Goal: Information Seeking & Learning: Learn about a topic

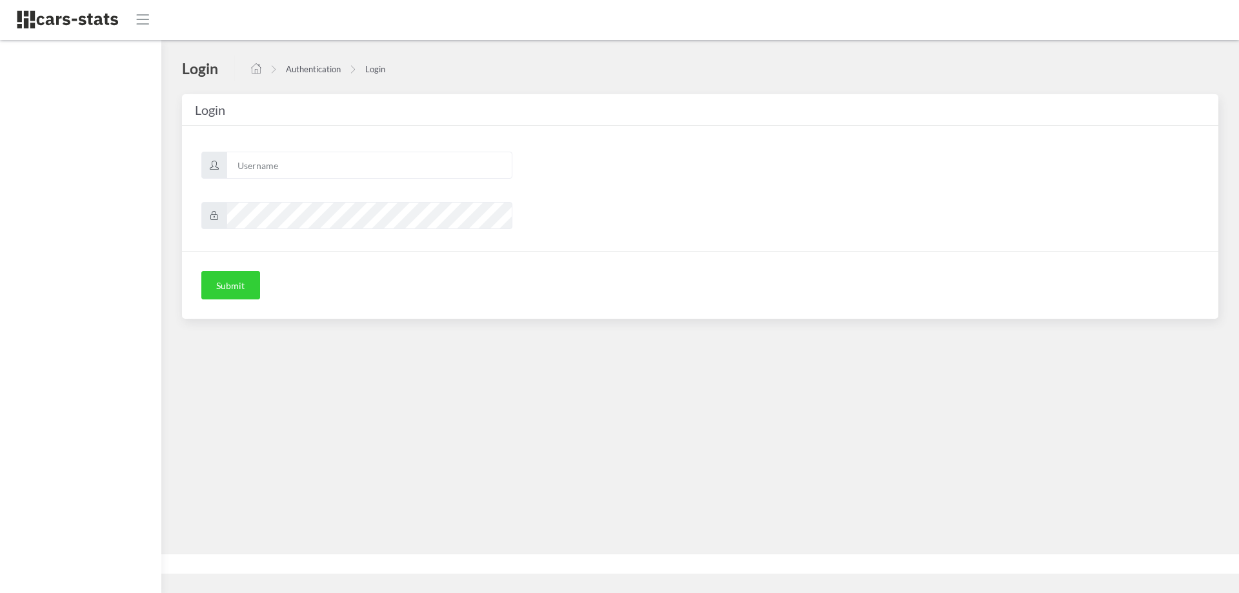
scroll to position [10, 10]
type input "skoda"
click at [210, 281] on button "Submit" at bounding box center [230, 285] width 59 height 28
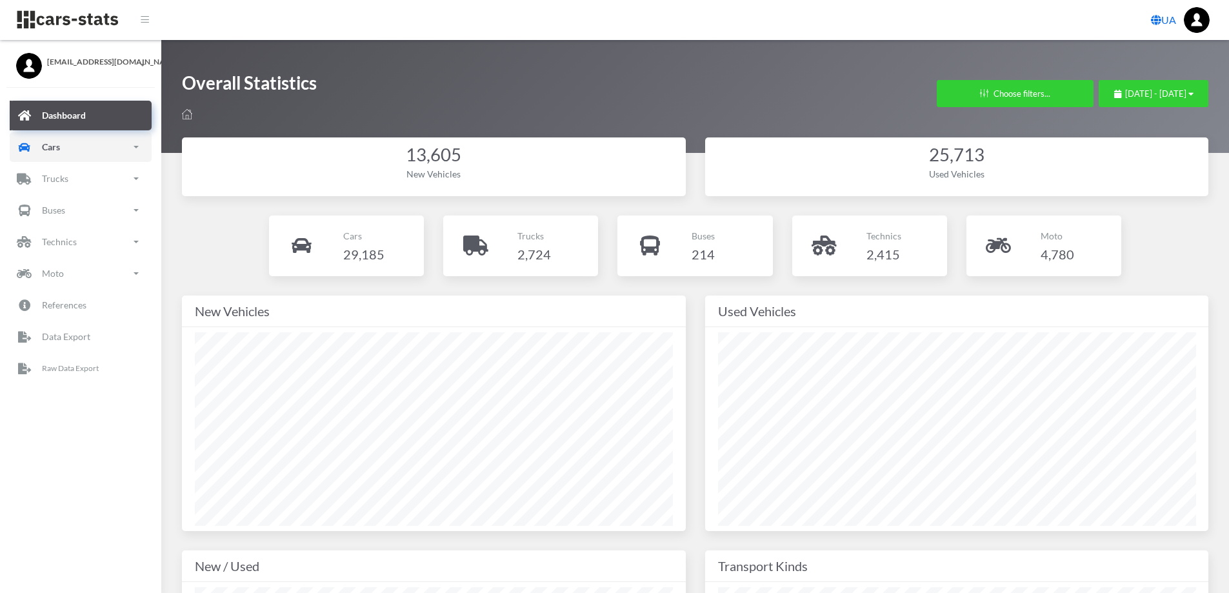
click at [64, 143] on link "Cars" at bounding box center [81, 147] width 142 height 30
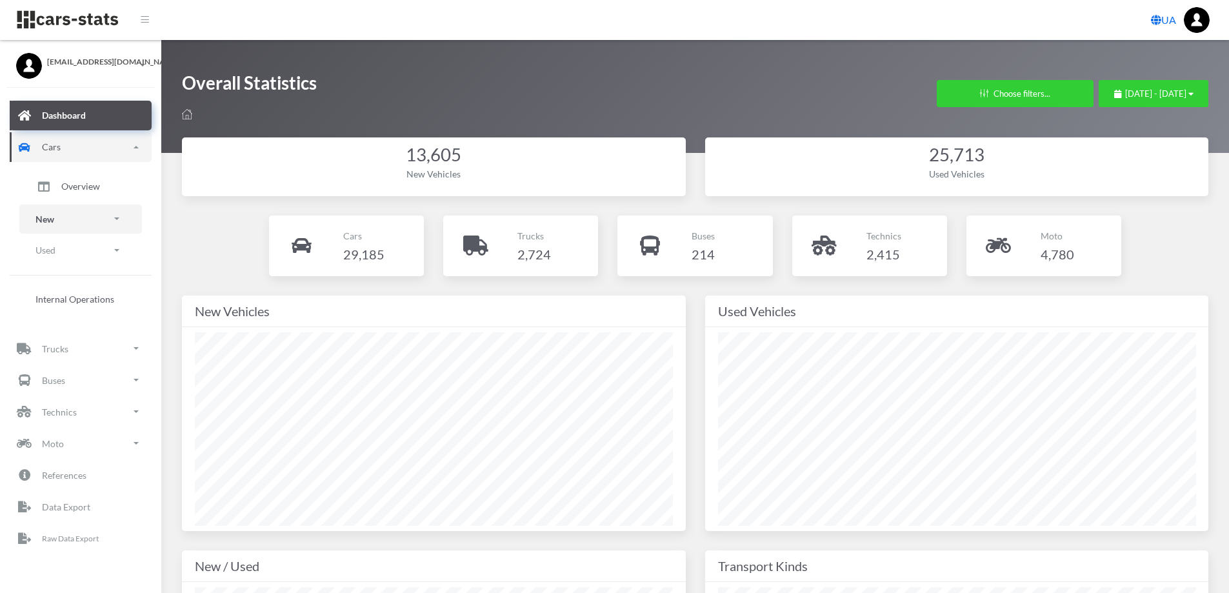
click at [57, 215] on link "New" at bounding box center [80, 219] width 123 height 29
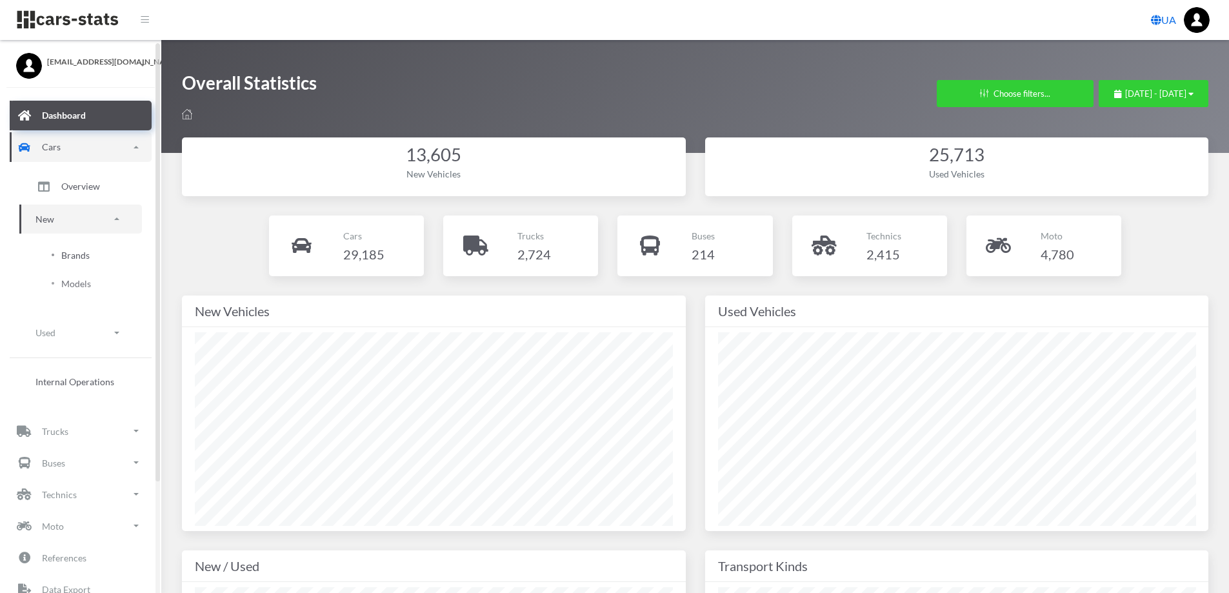
click at [77, 254] on span "Brands" at bounding box center [75, 255] width 28 height 14
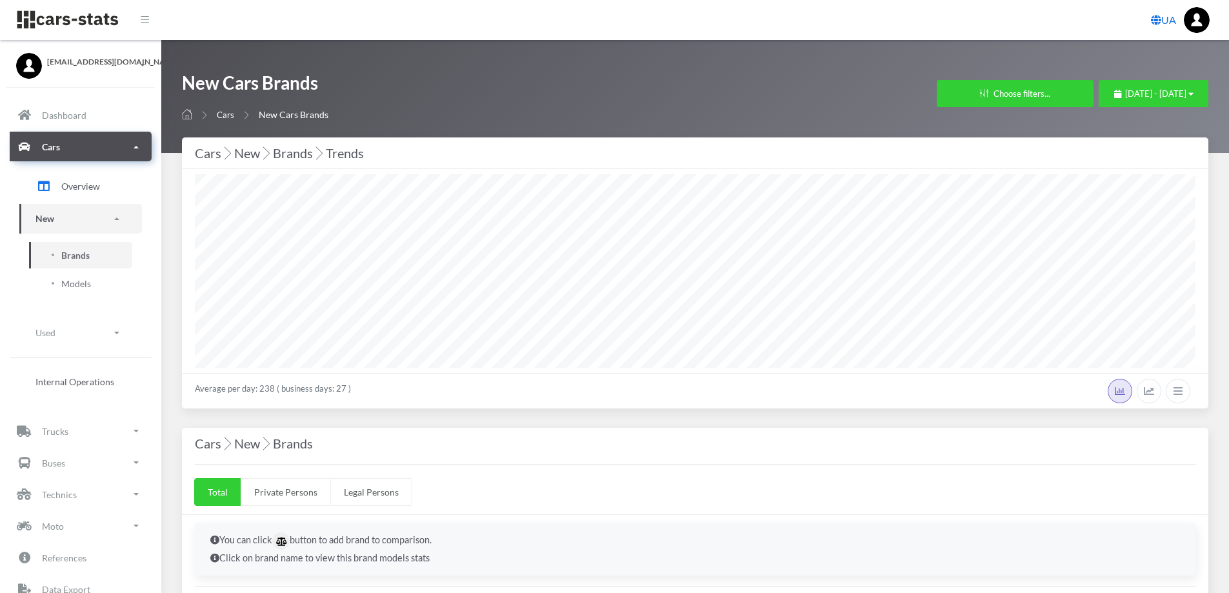
select select "25"
click at [1125, 94] on span "August 31, 2025 - September 30, 2025" at bounding box center [1155, 93] width 61 height 10
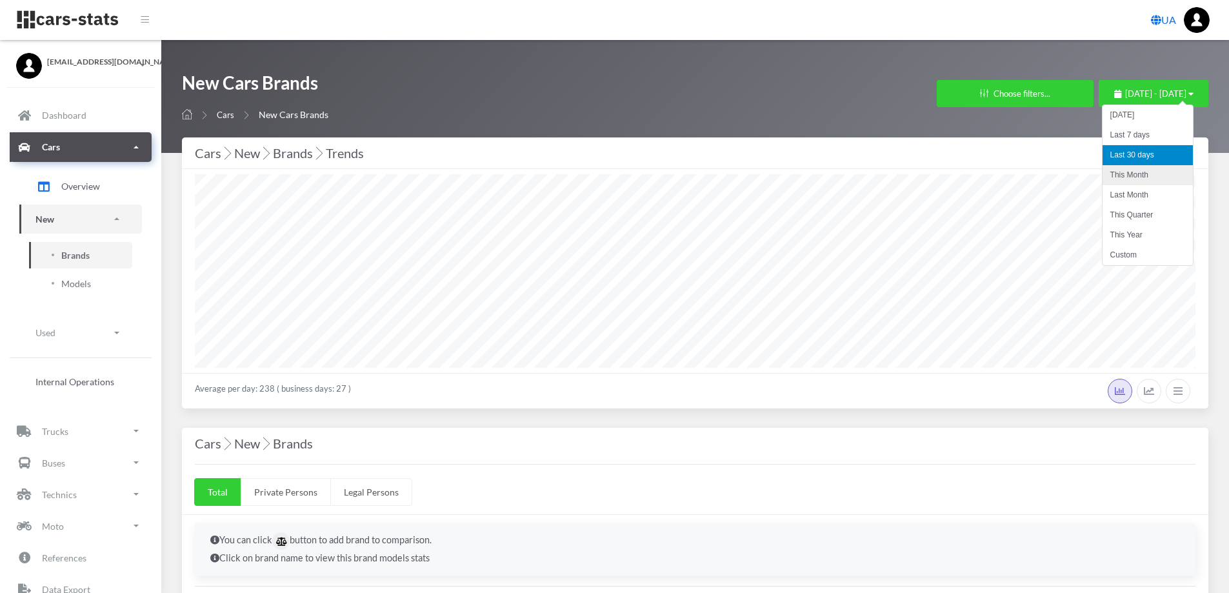
click at [1125, 174] on li "This Month" at bounding box center [1148, 175] width 90 height 20
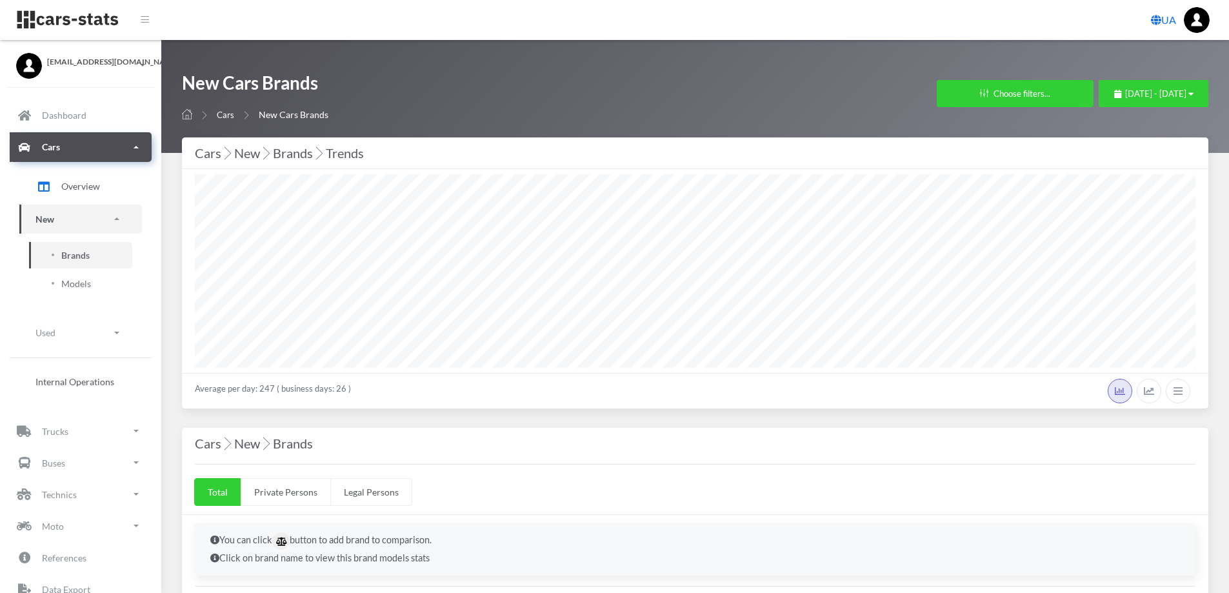
select select
select select "25"
click at [937, 98] on button "Choose filters..." at bounding box center [1015, 93] width 157 height 27
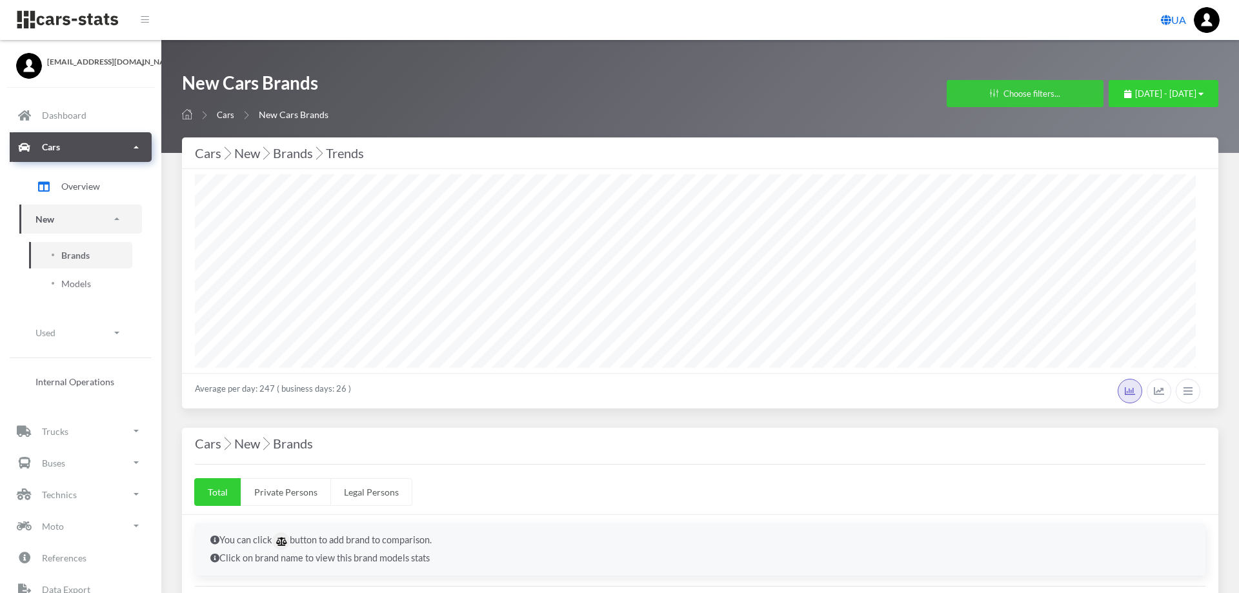
scroll to position [194, 477]
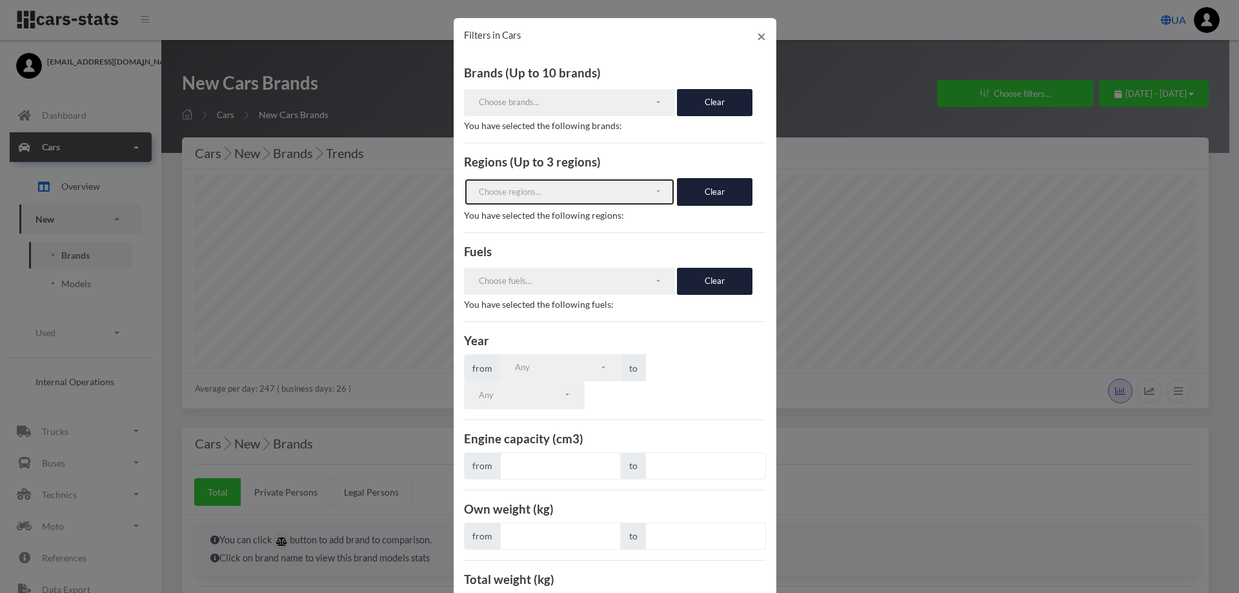
click at [487, 192] on div "Choose regions..." at bounding box center [566, 192] width 175 height 13
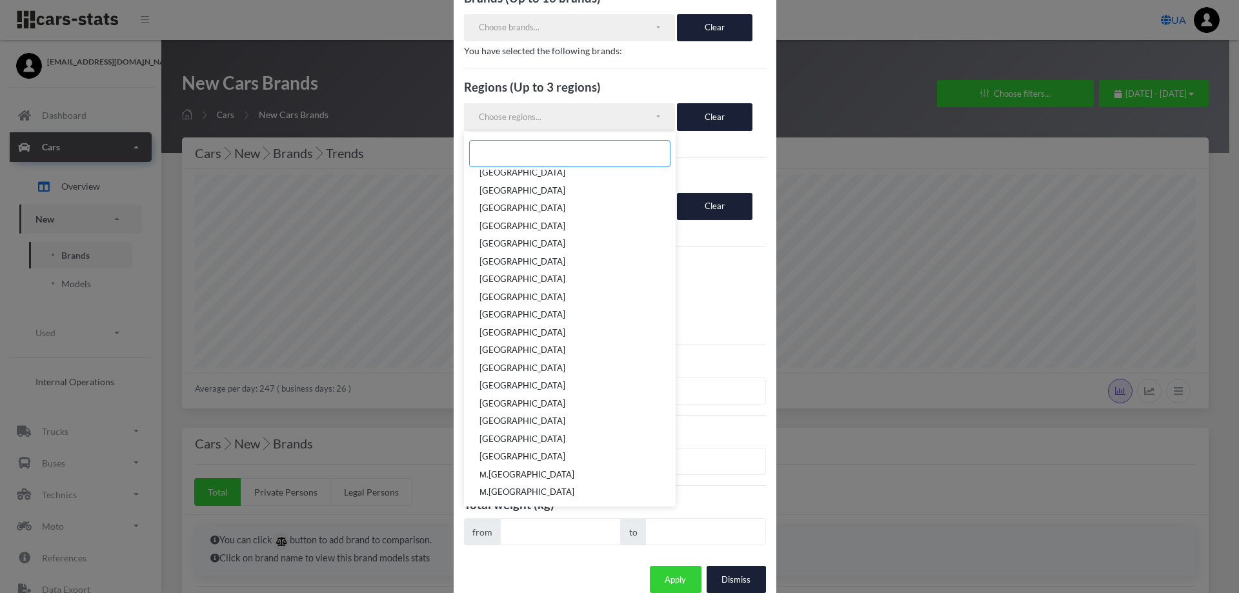
scroll to position [76, 0]
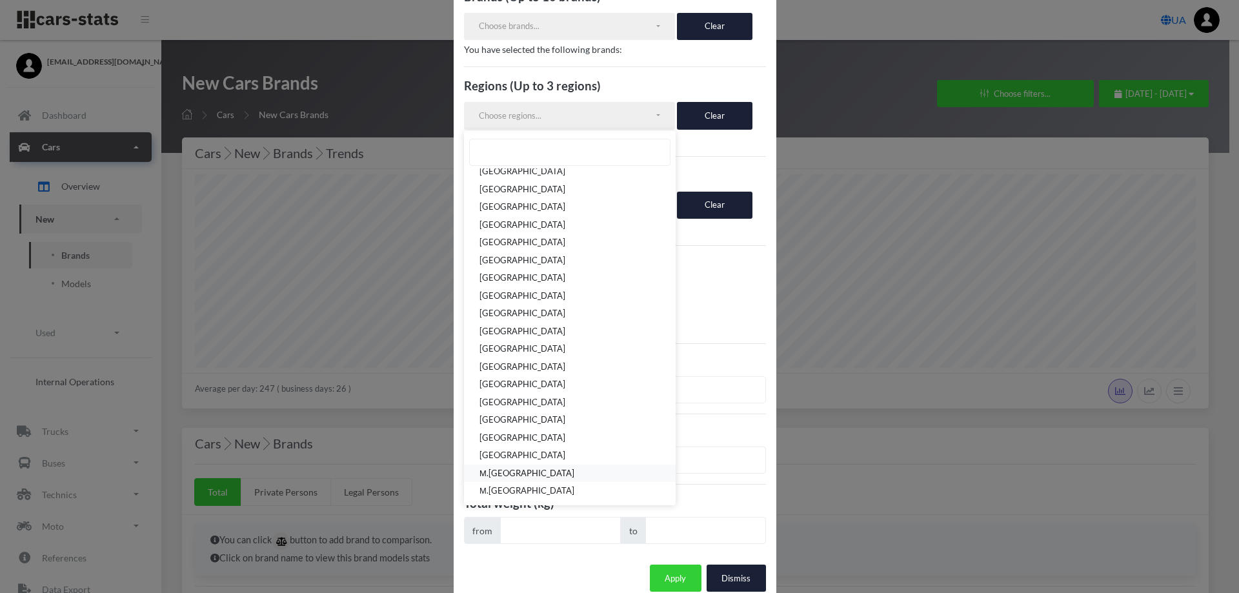
click at [483, 466] on link "М.[GEOGRAPHIC_DATA]" at bounding box center [570, 474] width 212 height 18
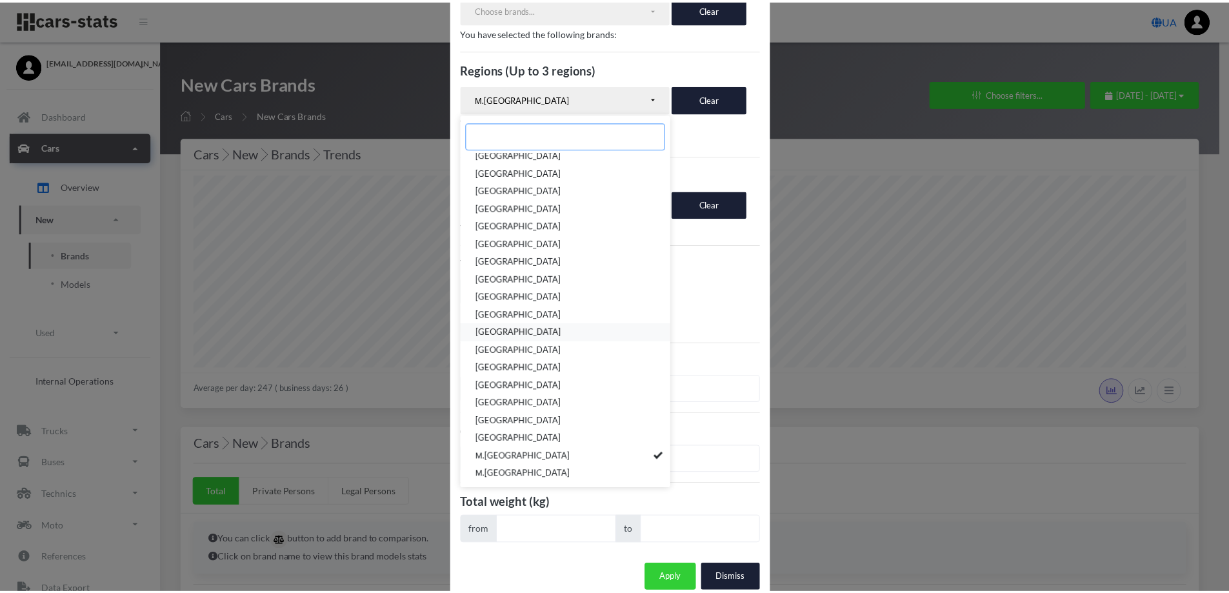
scroll to position [0, 0]
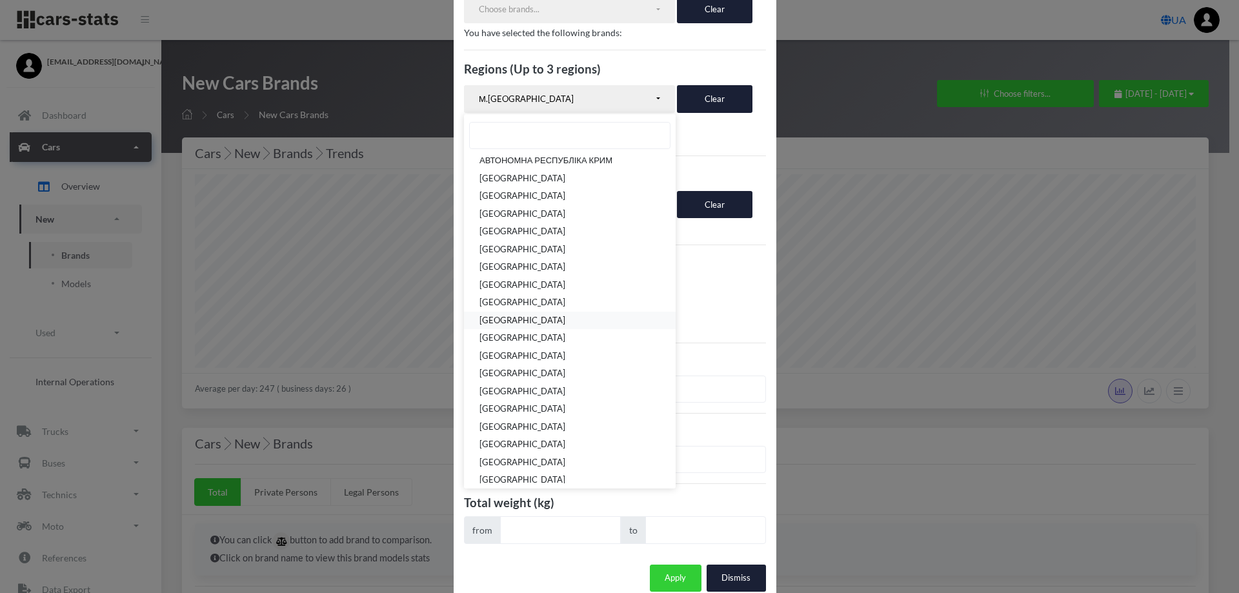
click at [499, 320] on span "[GEOGRAPHIC_DATA]" at bounding box center [522, 320] width 86 height 13
select select "UA-32"
click at [685, 565] on button "Apply" at bounding box center [676, 578] width 52 height 27
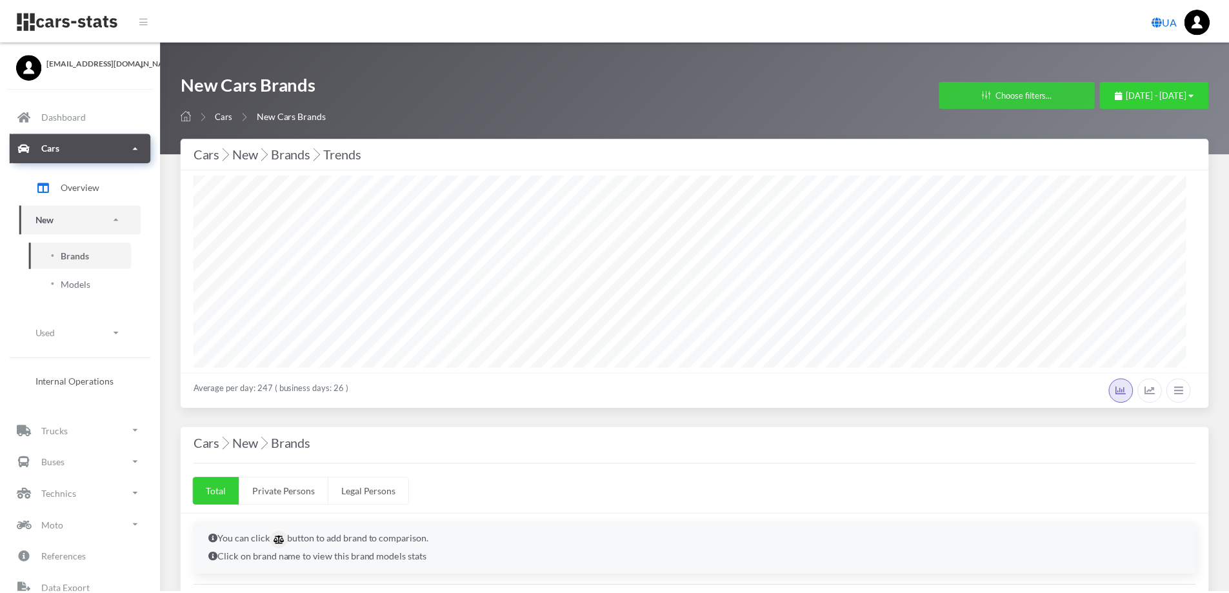
scroll to position [645013, 644729]
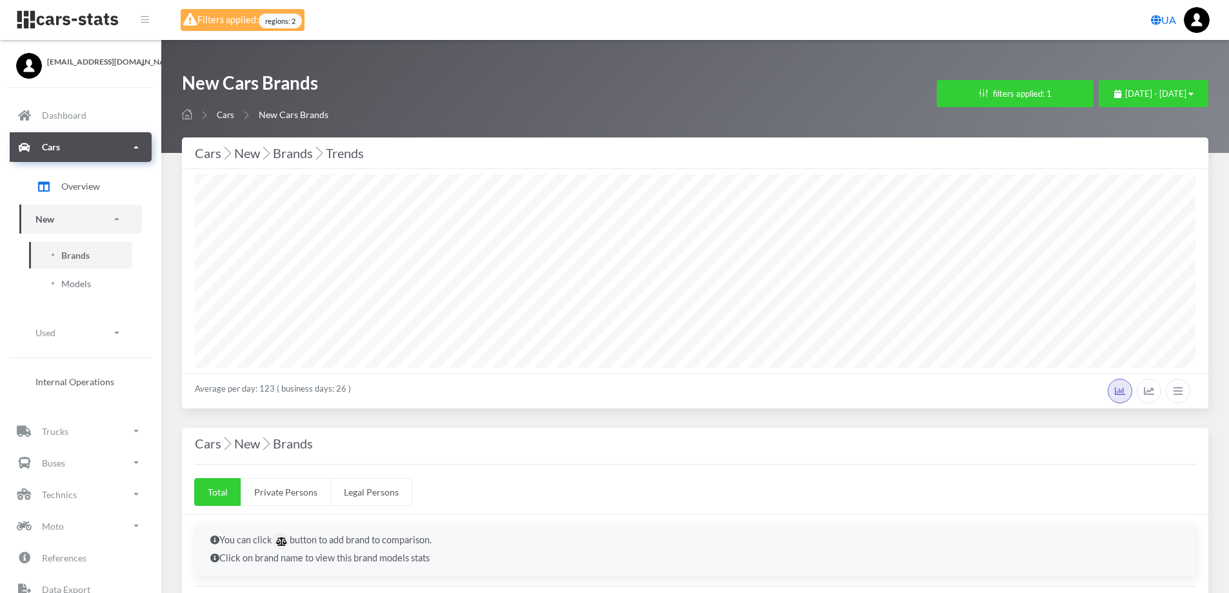
select select "25"
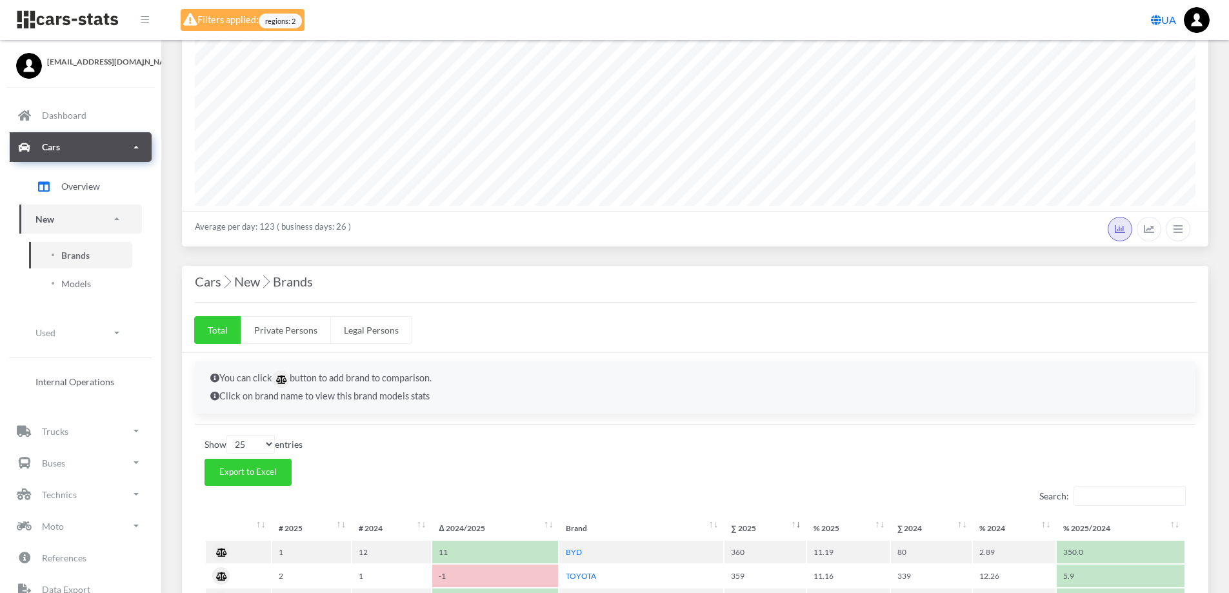
scroll to position [258, 0]
